Goal: Task Accomplishment & Management: Manage account settings

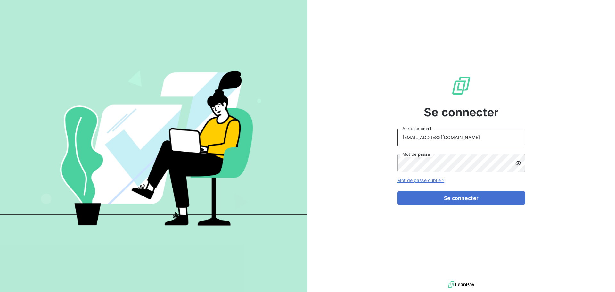
drag, startPoint x: 476, startPoint y: 133, endPoint x: 475, endPoint y: 146, distance: 13.5
click at [476, 133] on input "[EMAIL_ADDRESS][DOMAIN_NAME]" at bounding box center [461, 137] width 128 height 18
type input "[EMAIL_ADDRESS][DOMAIN_NAME]"
click at [418, 197] on button "Se connecter" at bounding box center [461, 197] width 128 height 13
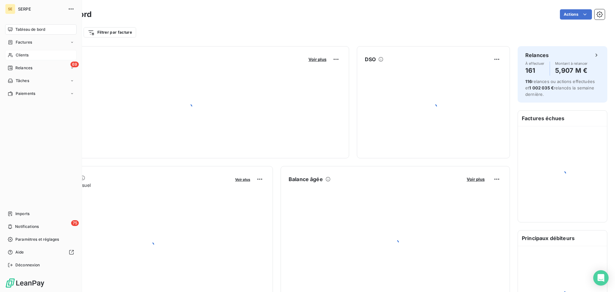
click at [37, 54] on div "Clients" at bounding box center [40, 55] width 71 height 10
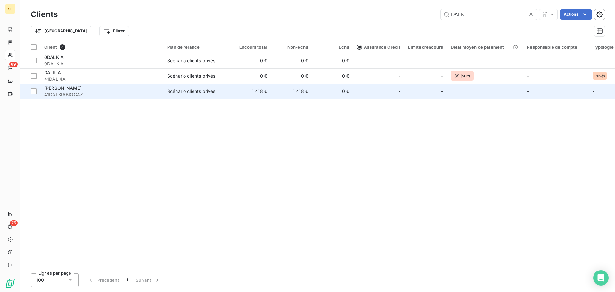
type input "DALKI"
click at [120, 90] on div "DALKIA BIOGAZ" at bounding box center [101, 88] width 115 height 6
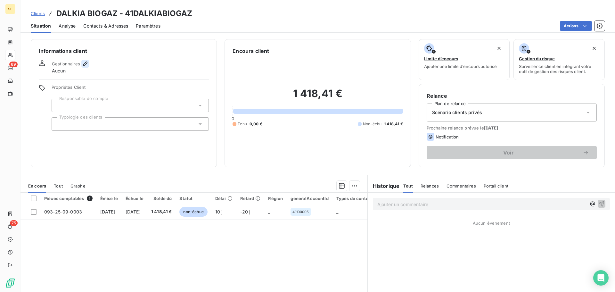
click at [84, 63] on icon "button" at bounding box center [85, 63] width 6 height 6
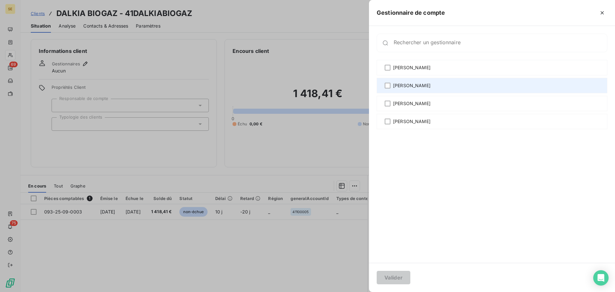
click at [412, 86] on span "AMELIA RAIMUNDO" at bounding box center [411, 85] width 37 height 6
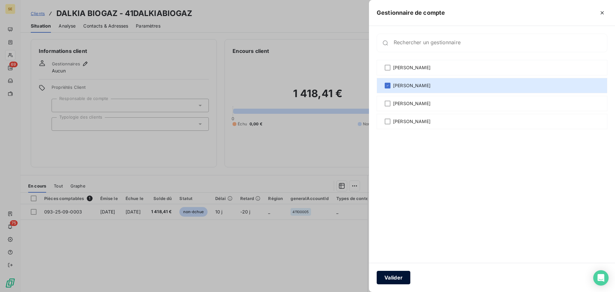
click at [387, 278] on button "Valider" at bounding box center [393, 276] width 34 height 13
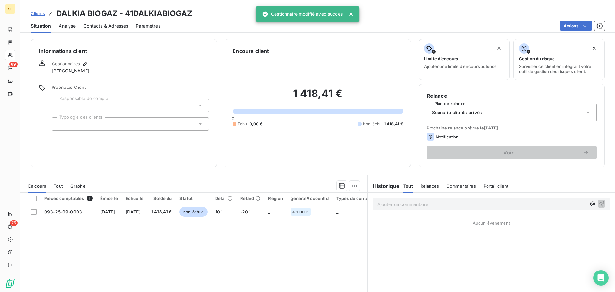
click at [116, 28] on span "Contacts & Adresses" at bounding box center [105, 26] width 45 height 6
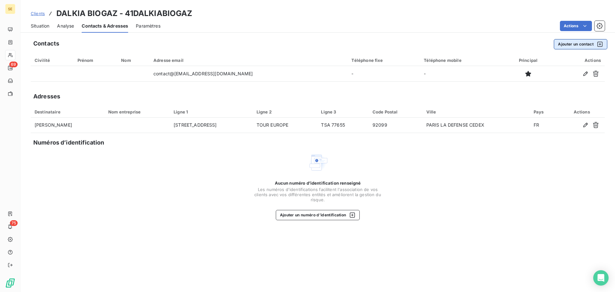
click at [568, 42] on button "Ajouter un contact" at bounding box center [579, 44] width 53 height 10
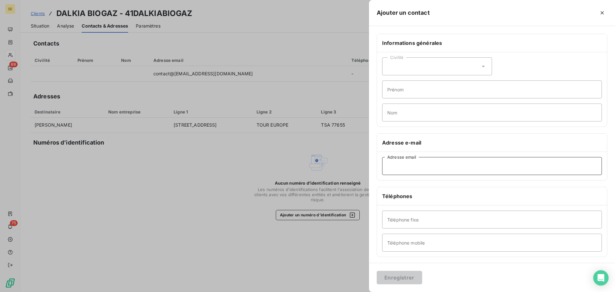
click at [396, 164] on input "Adresse email" at bounding box center [492, 166] width 220 height 18
paste input "reyhane-externe.kezzou@dalkia.fr"
type input "reyhane-externe.kezzou@dalkia.fr"
click at [446, 92] on input "Prénom" at bounding box center [492, 89] width 220 height 18
type input "r"
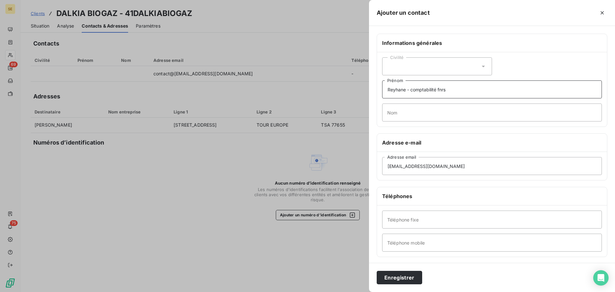
type input "Reyhane - comptabilité fnrs"
type input "KEZZOU"
click at [425, 218] on input "Téléphone fixe" at bounding box center [492, 219] width 220 height 18
type input "0"
type input "03.59.03.20.97"
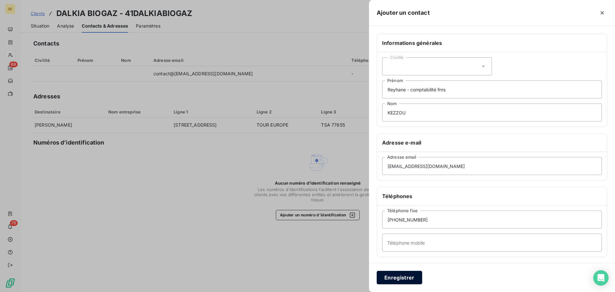
click at [395, 276] on button "Enregistrer" at bounding box center [398, 276] width 45 height 13
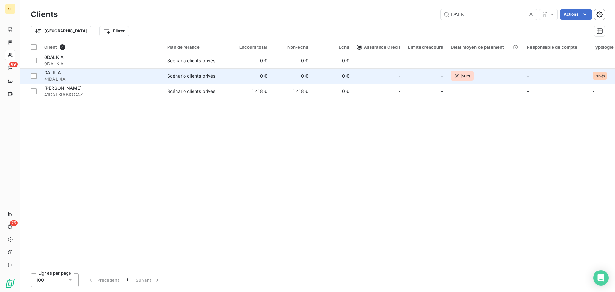
click at [167, 77] on div "Scénario clients privés" at bounding box center [191, 76] width 48 height 6
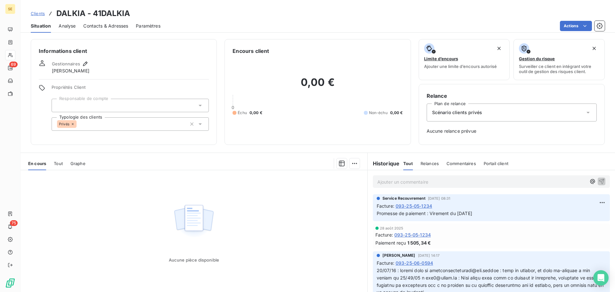
click at [106, 30] on div "Contacts & Adresses" at bounding box center [105, 25] width 45 height 13
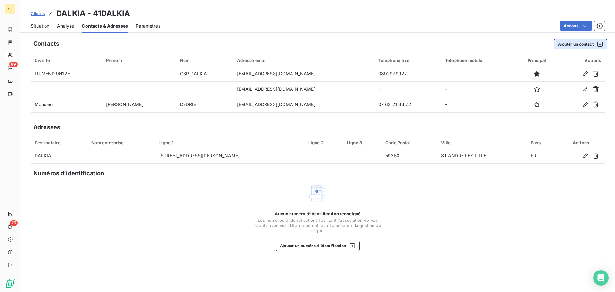
click at [575, 43] on button "Ajouter un contact" at bounding box center [579, 44] width 53 height 10
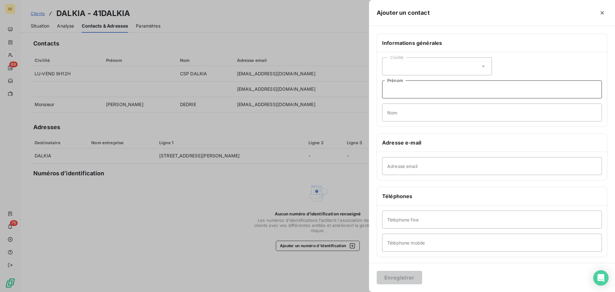
click at [406, 97] on input "Prénom" at bounding box center [492, 89] width 220 height 18
type input "r"
type input "Reyhane - comptabilité fnrs"
click at [397, 114] on input "Nom" at bounding box center [492, 112] width 220 height 18
type input "KEZZOU"
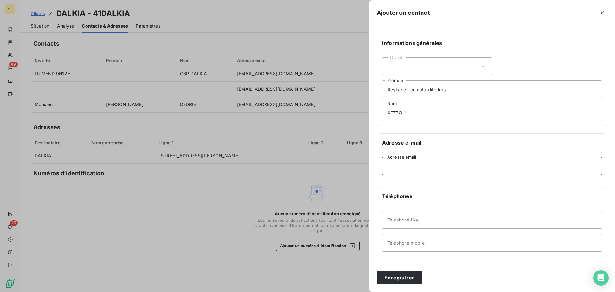
click at [411, 171] on input "Adresse email" at bounding box center [492, 166] width 220 height 18
type input "reyhane-externe.kezzou@dalkia.fr"
click at [404, 241] on input "Téléphone mobile" at bounding box center [492, 242] width 220 height 18
drag, startPoint x: 440, startPoint y: 242, endPoint x: 376, endPoint y: 236, distance: 63.9
click at [376, 236] on div "Téléphones Téléphone fixe 03.59.03.20.97 Téléphone mobile" at bounding box center [491, 222] width 230 height 70
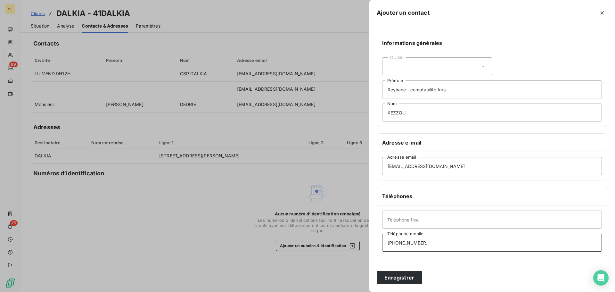
type input "03.59.03.20.97"
click at [394, 222] on input "Téléphone fixe" at bounding box center [492, 219] width 220 height 18
paste input "03.59.03.20.97"
type input "03.59.03.20.97"
drag, startPoint x: 368, startPoint y: 240, endPoint x: 330, endPoint y: 240, distance: 38.1
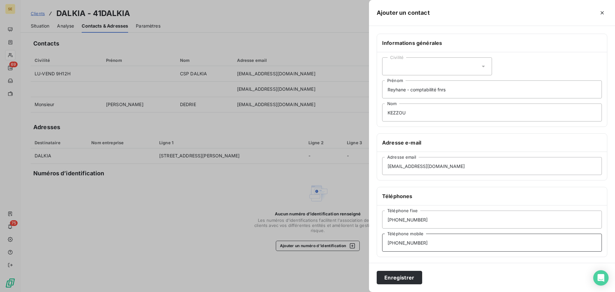
click at [335, 291] on div "Ajouter un contact Informations générales Civilité Reyhane - comptabilité fnrs …" at bounding box center [307, 292] width 615 height 0
click at [395, 277] on button "Enregistrer" at bounding box center [398, 276] width 45 height 13
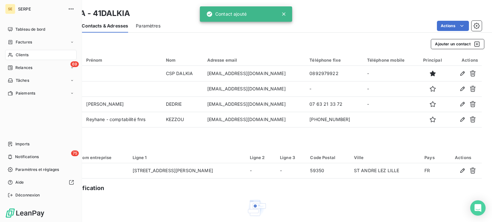
click at [20, 9] on span "SERPE" at bounding box center [41, 8] width 46 height 5
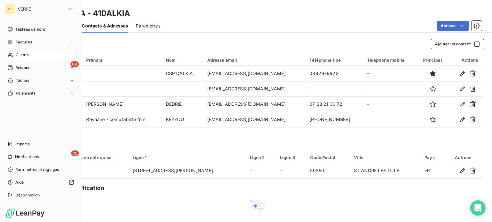
click at [37, 5] on div "SERPE" at bounding box center [47, 9] width 58 height 10
click at [69, 10] on icon "button" at bounding box center [71, 9] width 6 height 6
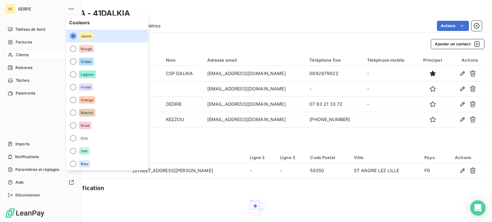
click at [18, 10] on div "SE SERPE" at bounding box center [40, 9] width 71 height 10
click at [32, 10] on span "SERPE" at bounding box center [41, 8] width 46 height 5
